Goal: Transaction & Acquisition: Purchase product/service

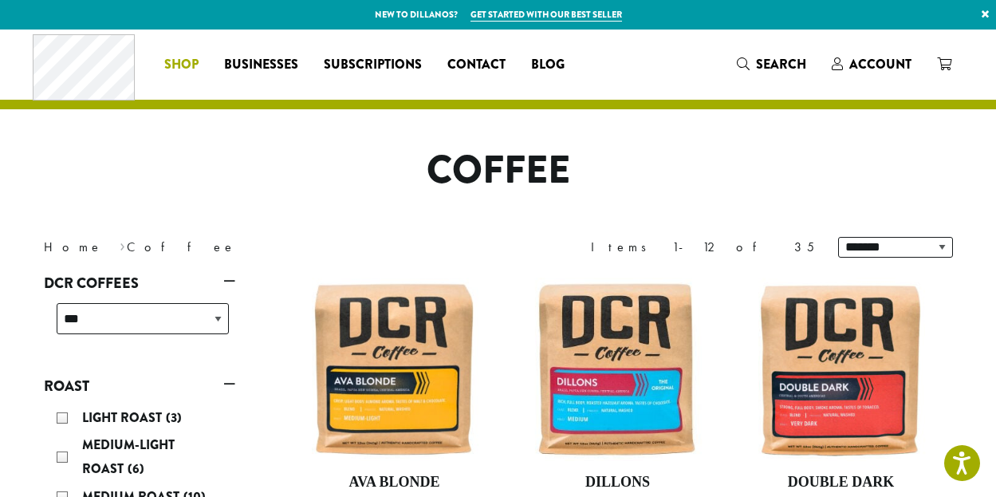
click at [187, 66] on span "Shop" at bounding box center [181, 65] width 34 height 20
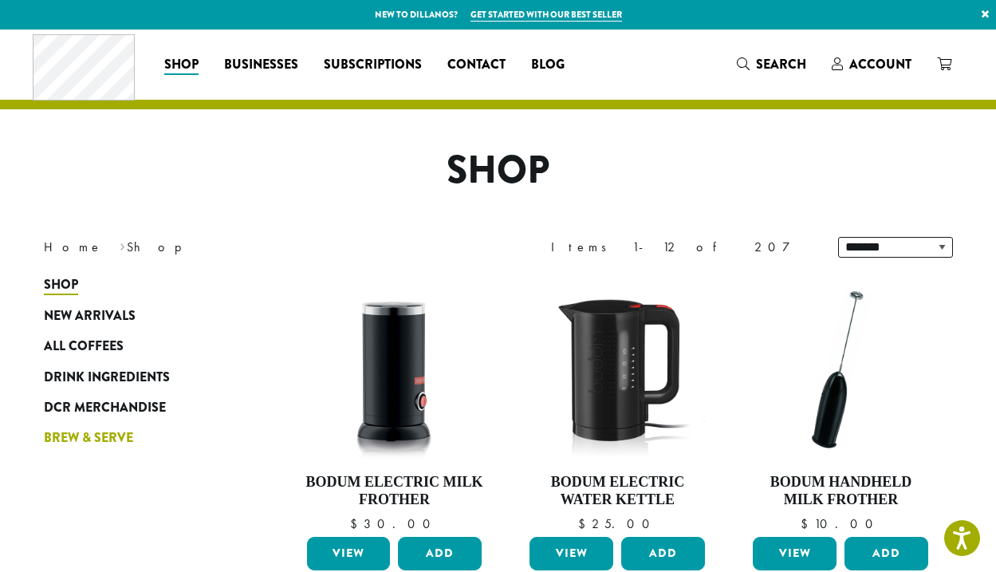
click at [114, 435] on span "Brew & Serve" at bounding box center [88, 438] width 89 height 20
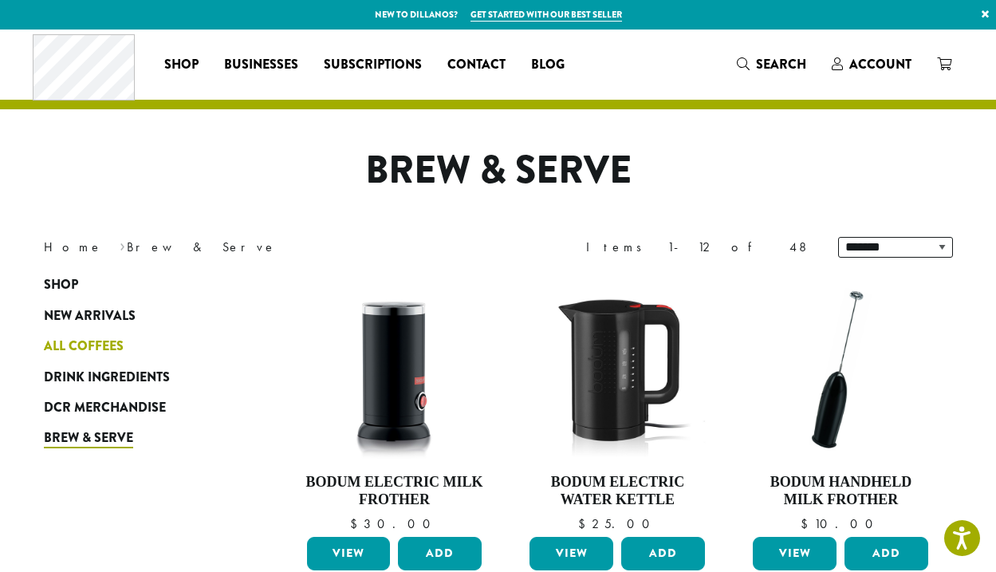
click at [110, 343] on span "All Coffees" at bounding box center [84, 347] width 80 height 20
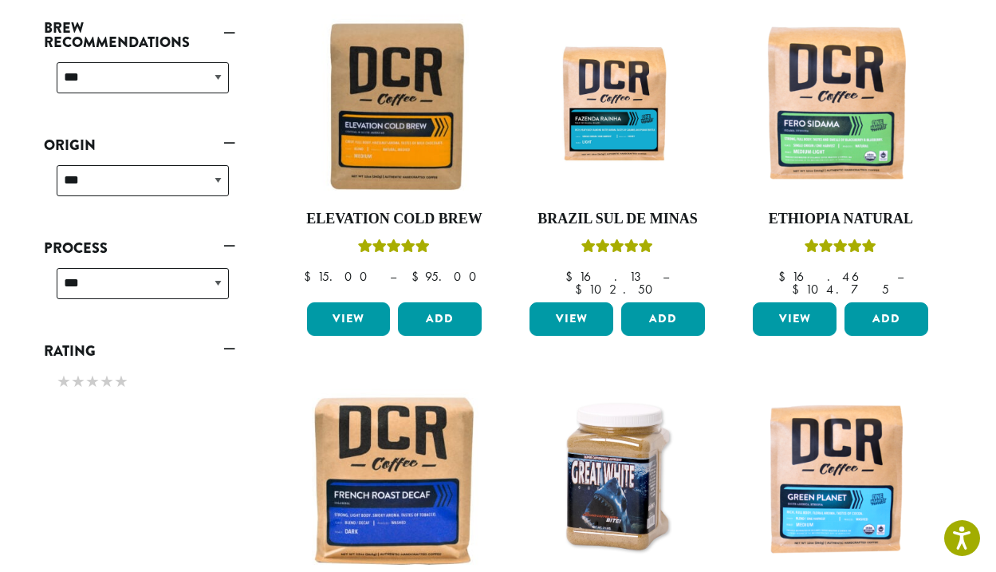
scroll to position [239, 0]
